Goal: Task Accomplishment & Management: Use online tool/utility

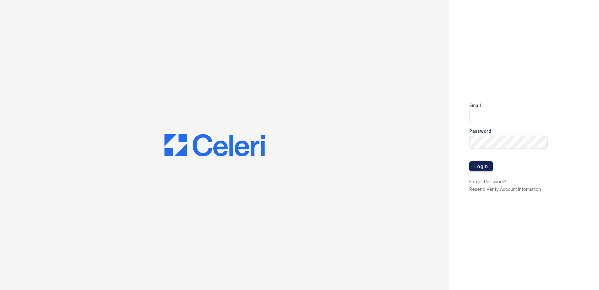
type input "ktindol@trinity-pm.com"
click at [483, 167] on button "Login" at bounding box center [482, 166] width 24 height 10
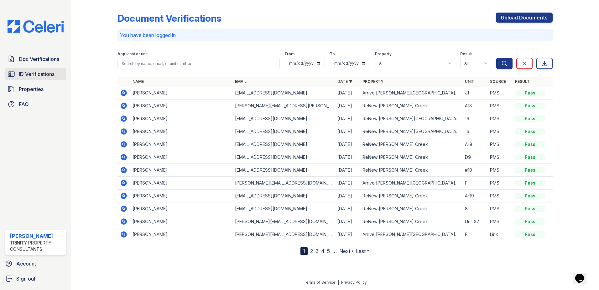
click at [50, 77] on span "ID Verifications" at bounding box center [37, 74] width 36 height 8
